Goal: Task Accomplishment & Management: Manage account settings

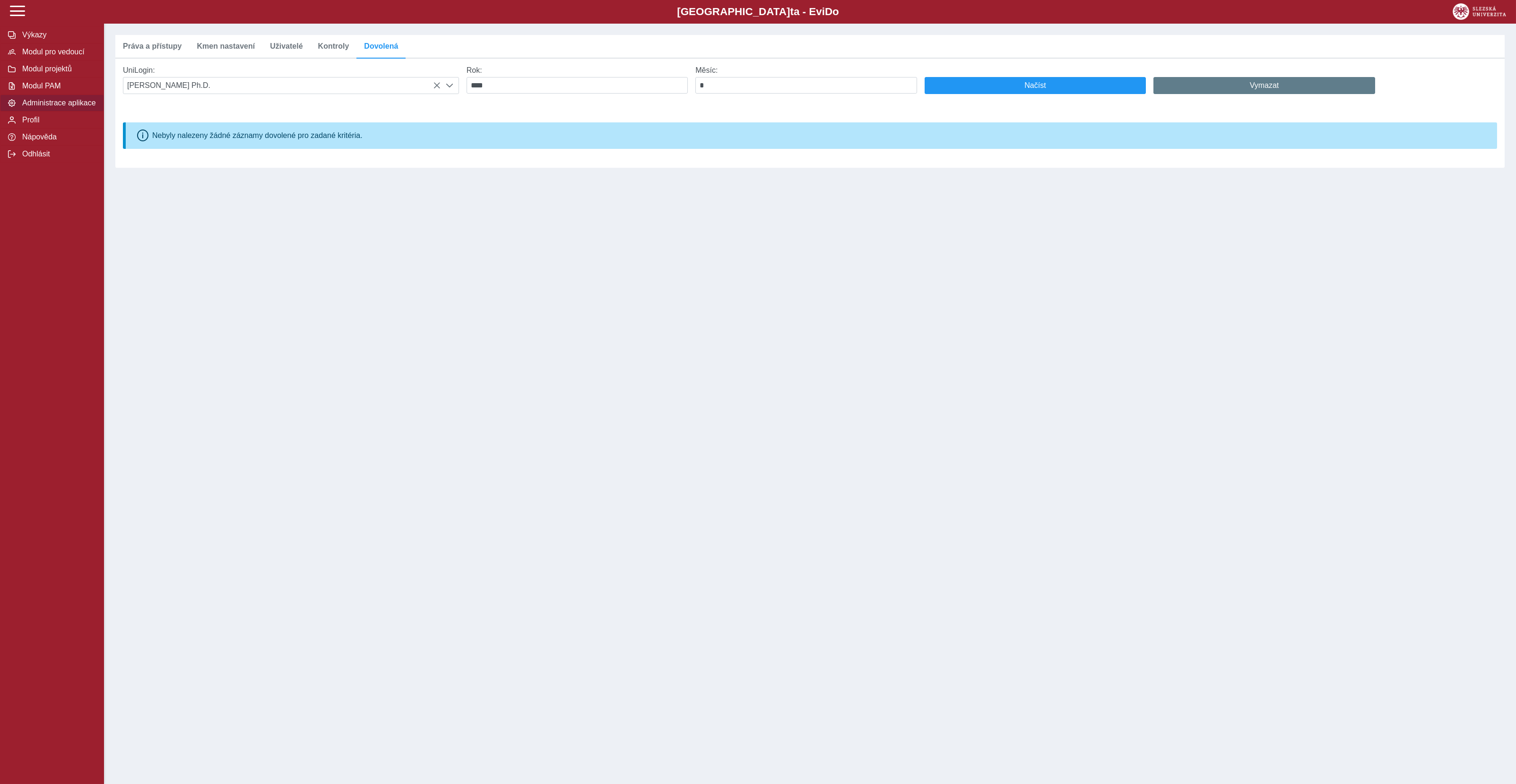
scroll to position [5, 38]
click at [25, 39] on span "Výkazy" at bounding box center [58, 35] width 77 height 8
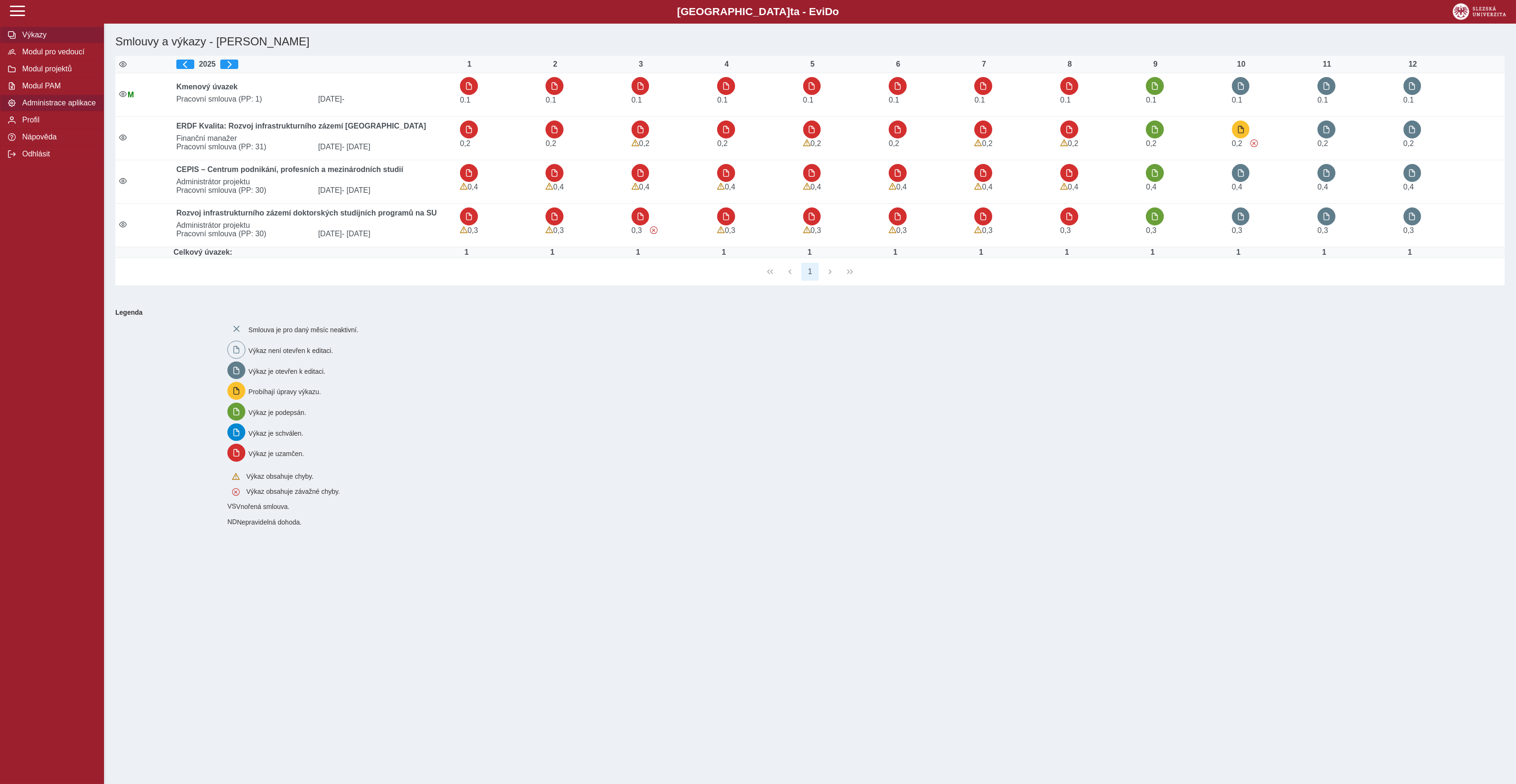
click at [42, 107] on span "Administrace aplikace" at bounding box center [58, 103] width 77 height 8
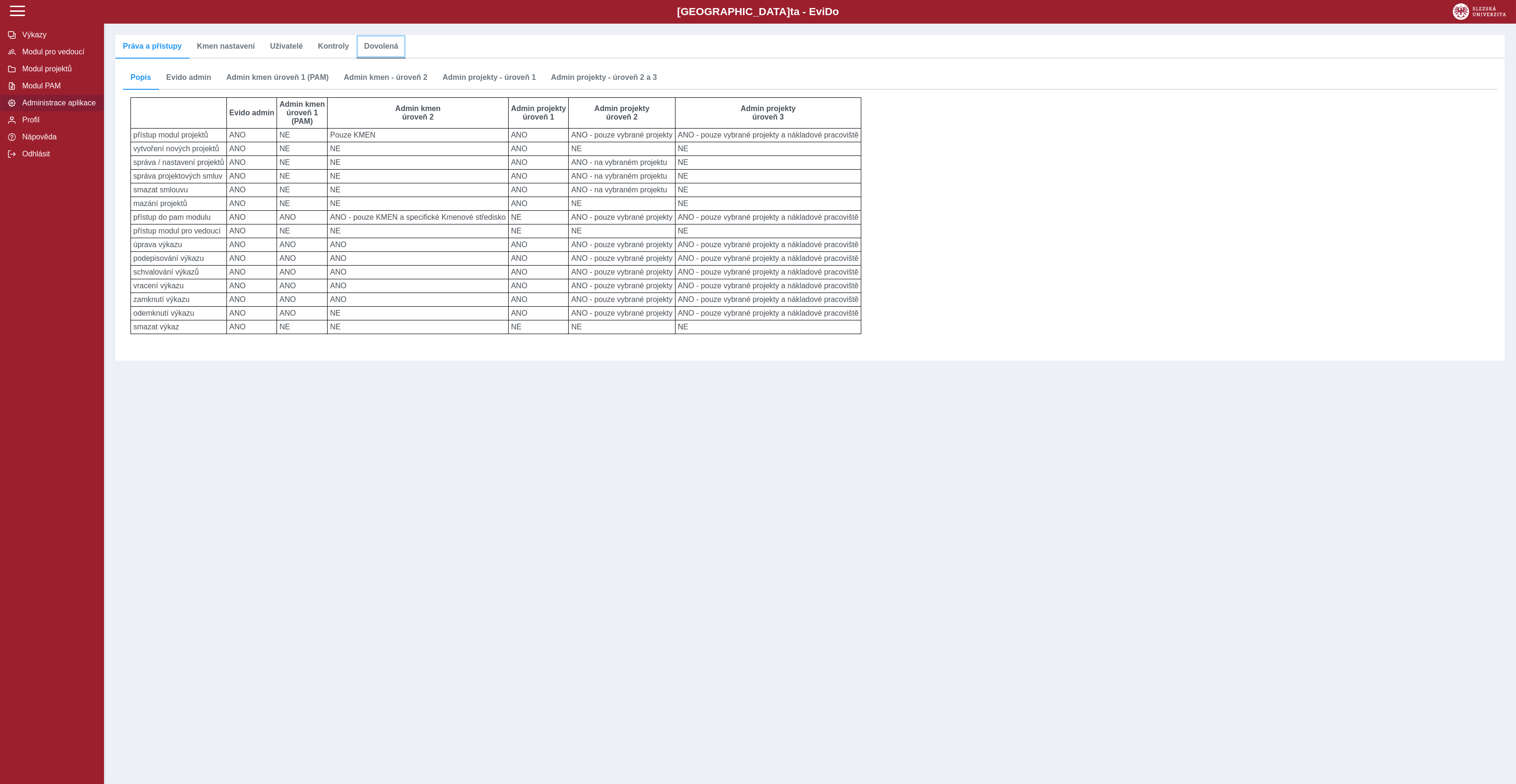
click at [372, 50] on span "Dovolená" at bounding box center [381, 46] width 34 height 8
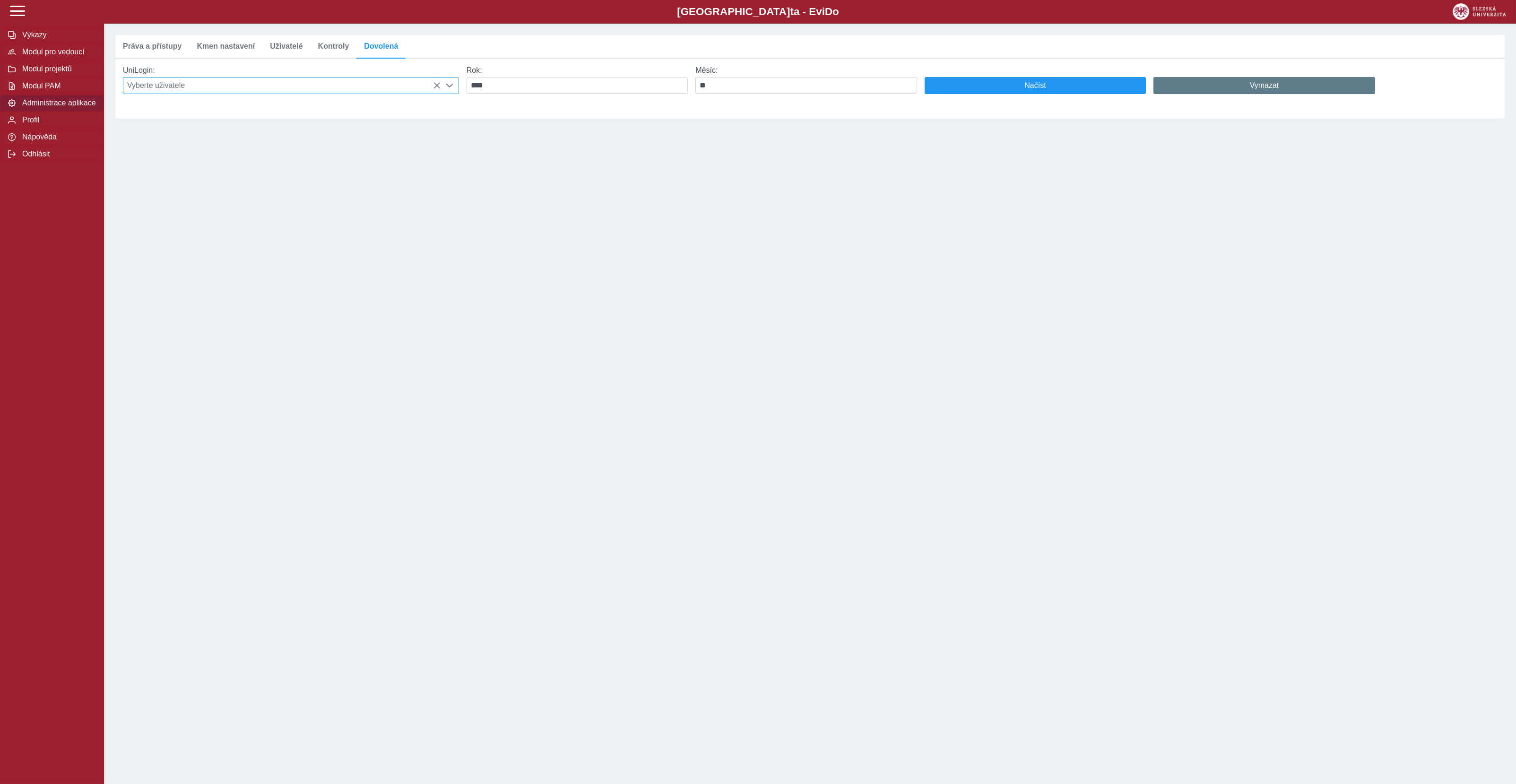
click at [393, 92] on span "Vyberte uživatele" at bounding box center [282, 85] width 317 height 16
type input "***"
click at [217, 184] on li "[PERSON_NAME] Ph.D." at bounding box center [291, 179] width 335 height 16
click at [754, 97] on div "Měsíc: **" at bounding box center [806, 80] width 230 height 35
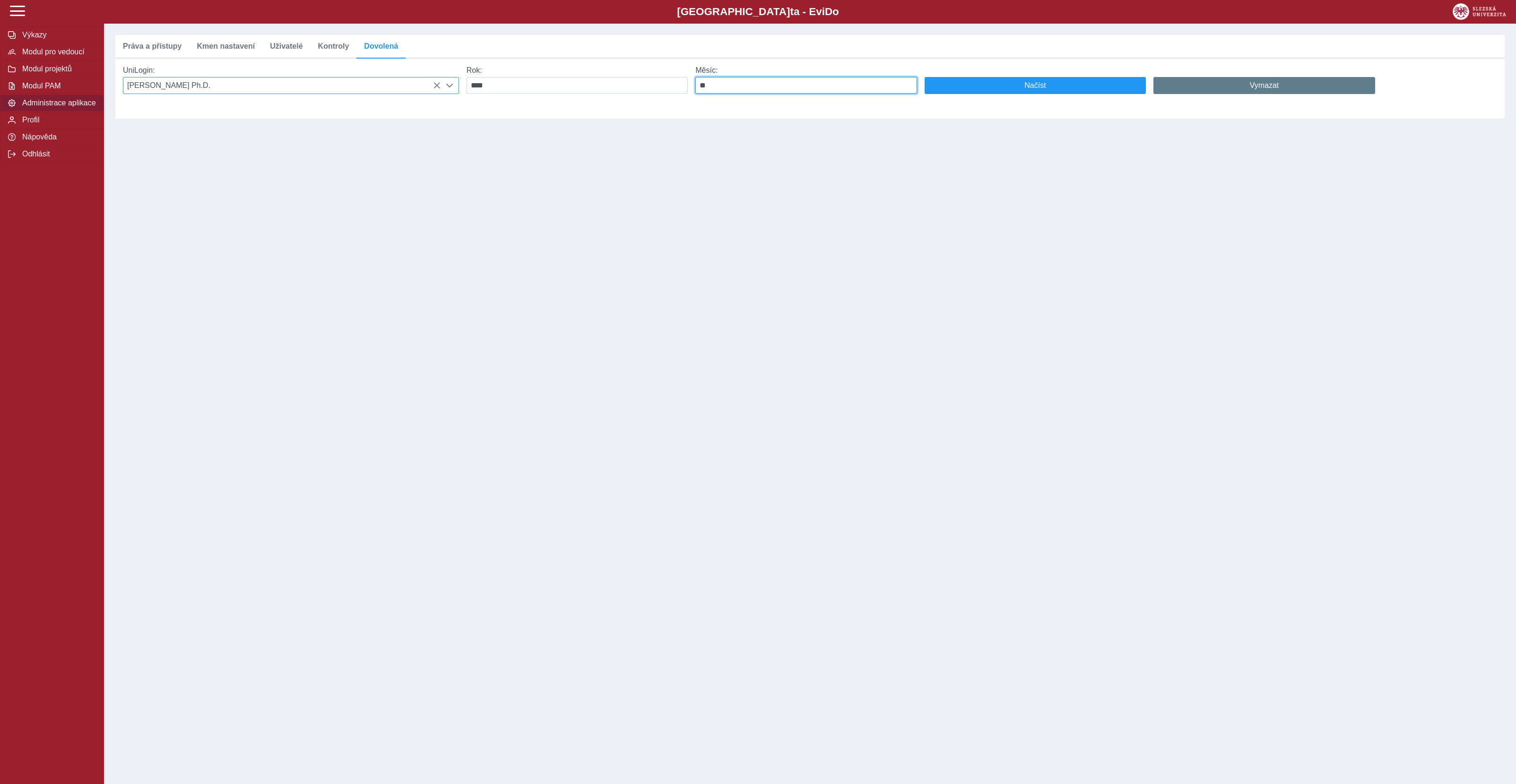
click at [752, 87] on input "**" at bounding box center [806, 85] width 222 height 16
type input "*"
click at [976, 89] on span "Načíst" at bounding box center [1035, 85] width 205 height 8
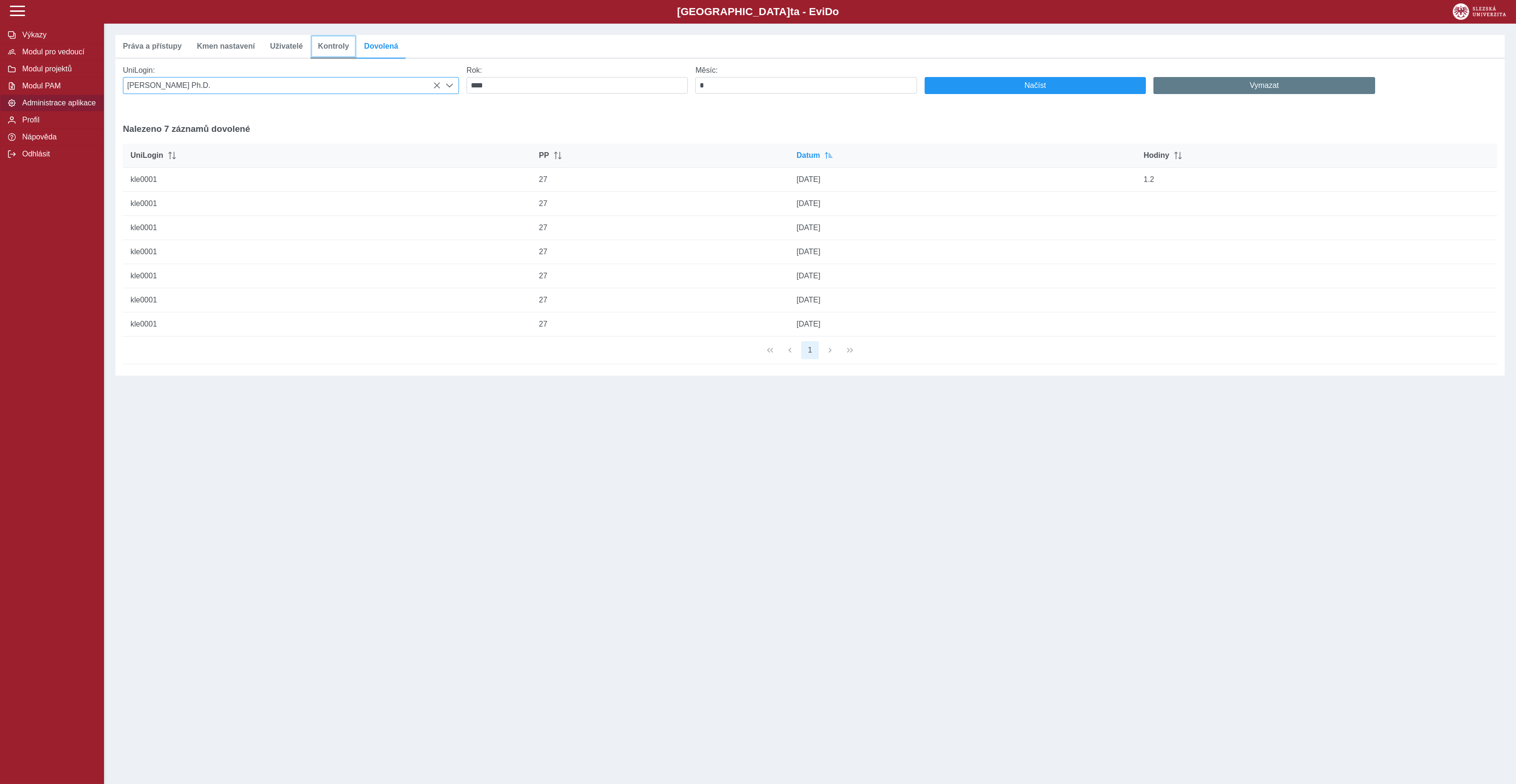
click at [328, 52] on link "Kontroly" at bounding box center [334, 46] width 46 height 24
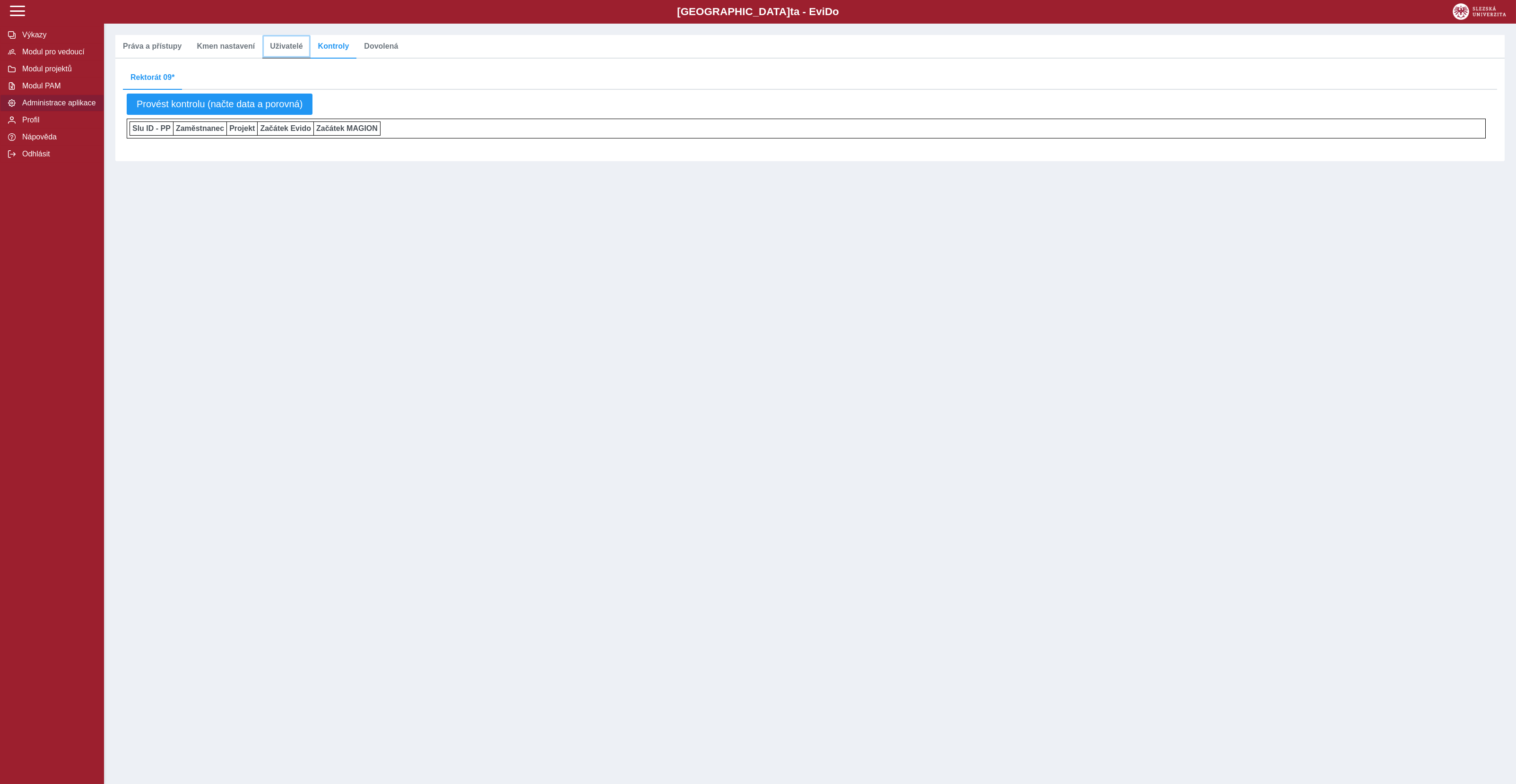
click at [272, 48] on span "Uživatelé" at bounding box center [286, 46] width 32 height 8
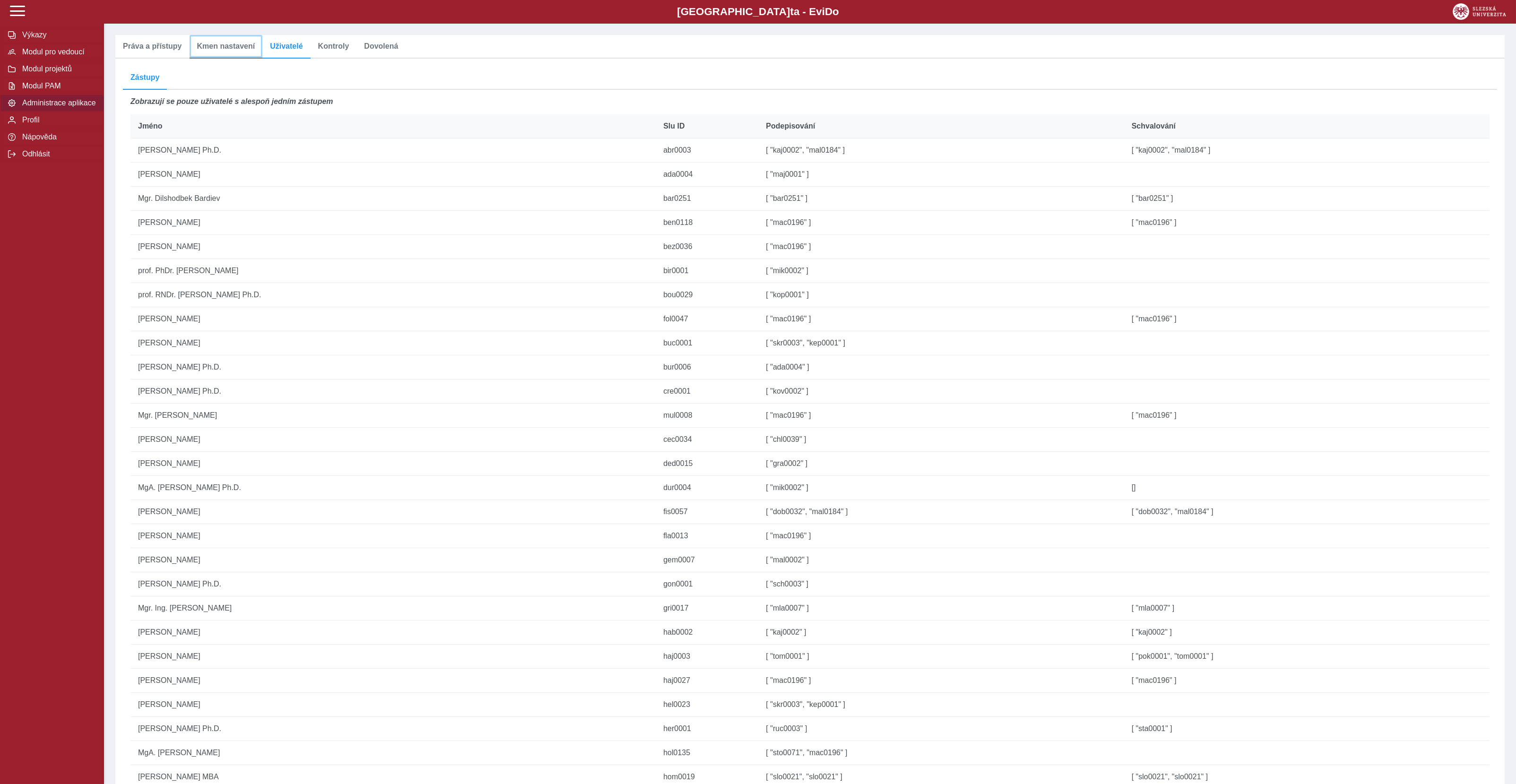
click at [227, 45] on span "Kmen nastavení" at bounding box center [226, 46] width 58 height 8
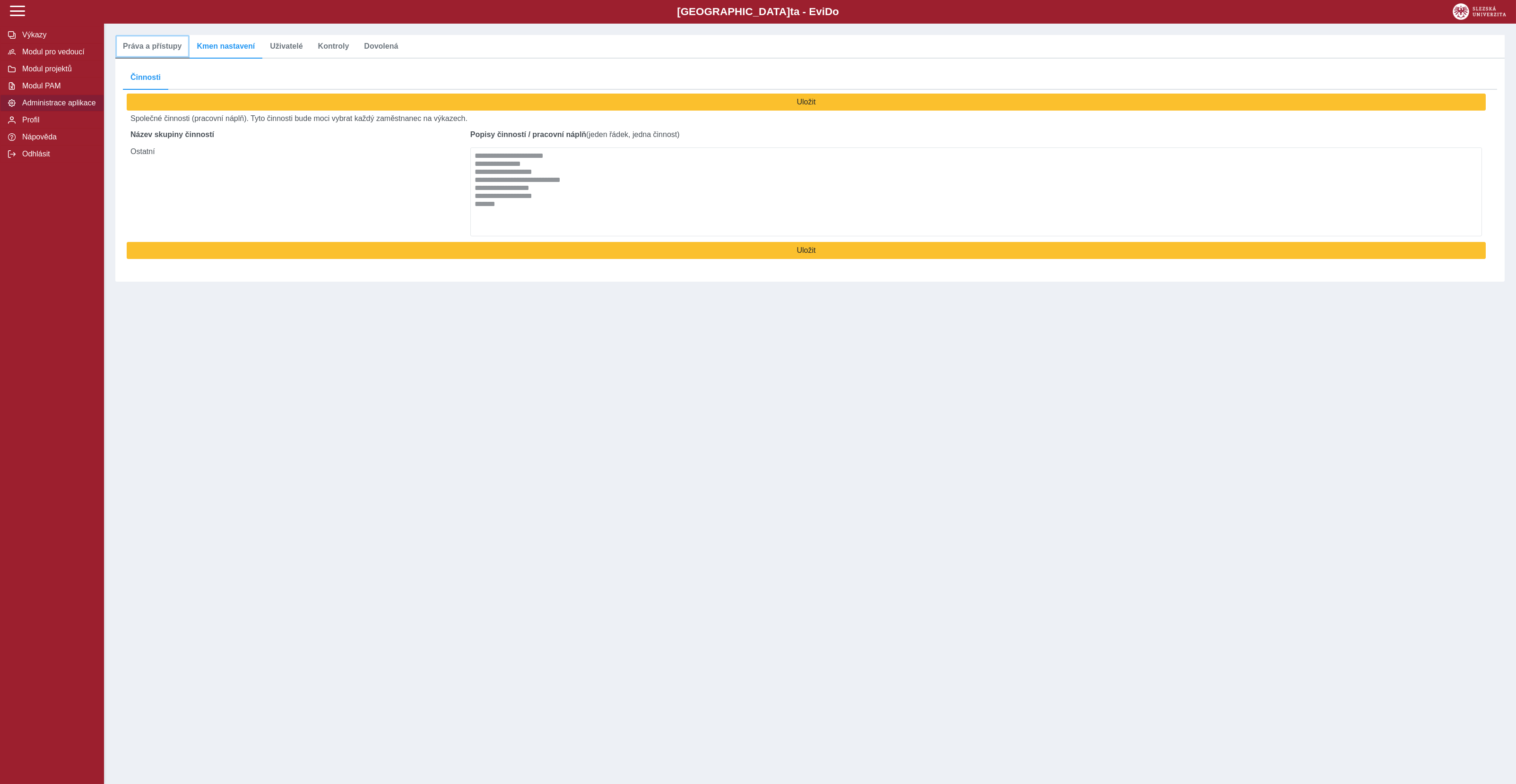
click at [148, 45] on span "Práva a přístupy" at bounding box center [152, 46] width 59 height 8
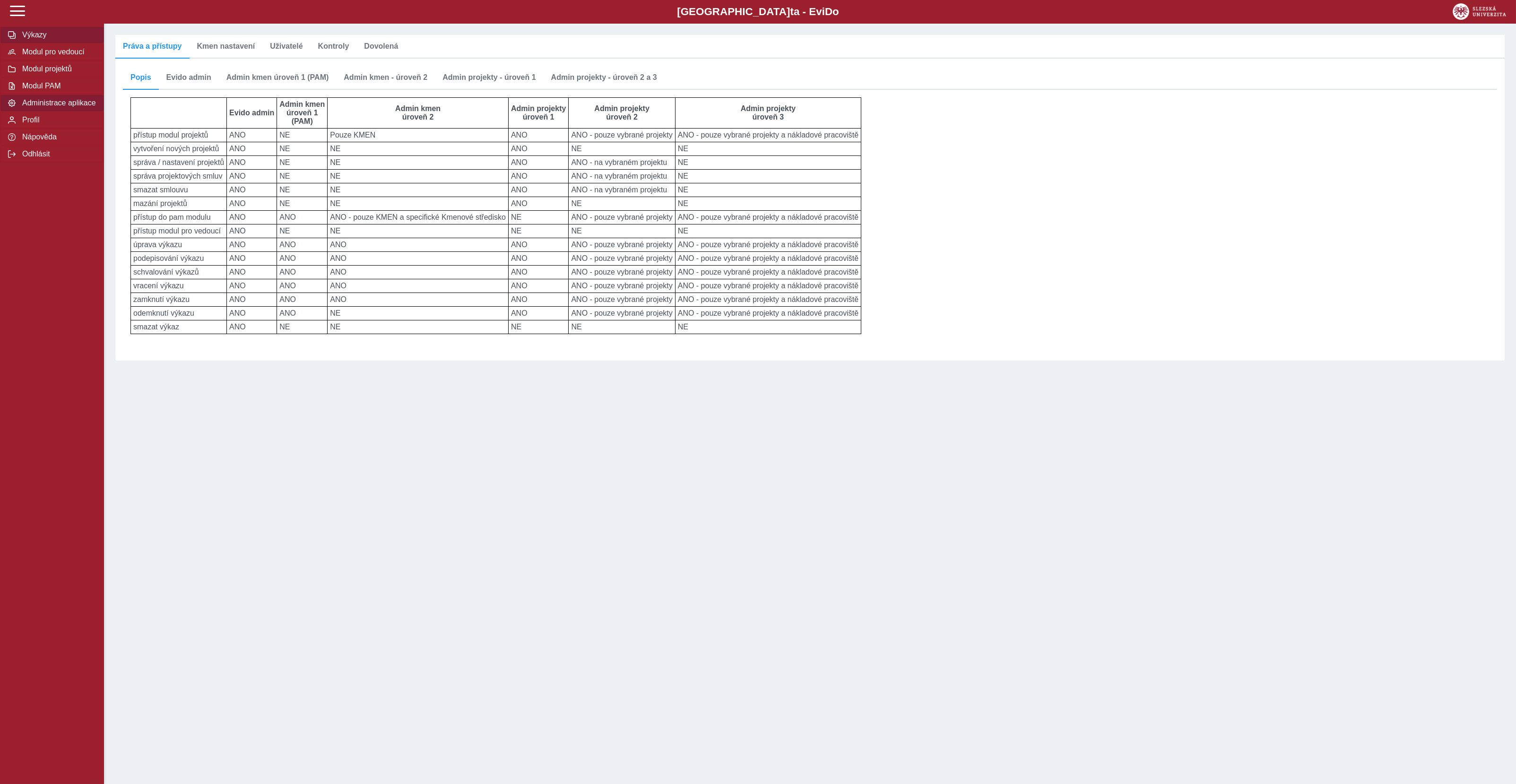
click at [45, 39] on span "Výkazy" at bounding box center [58, 35] width 77 height 8
